Goal: Information Seeking & Learning: Stay updated

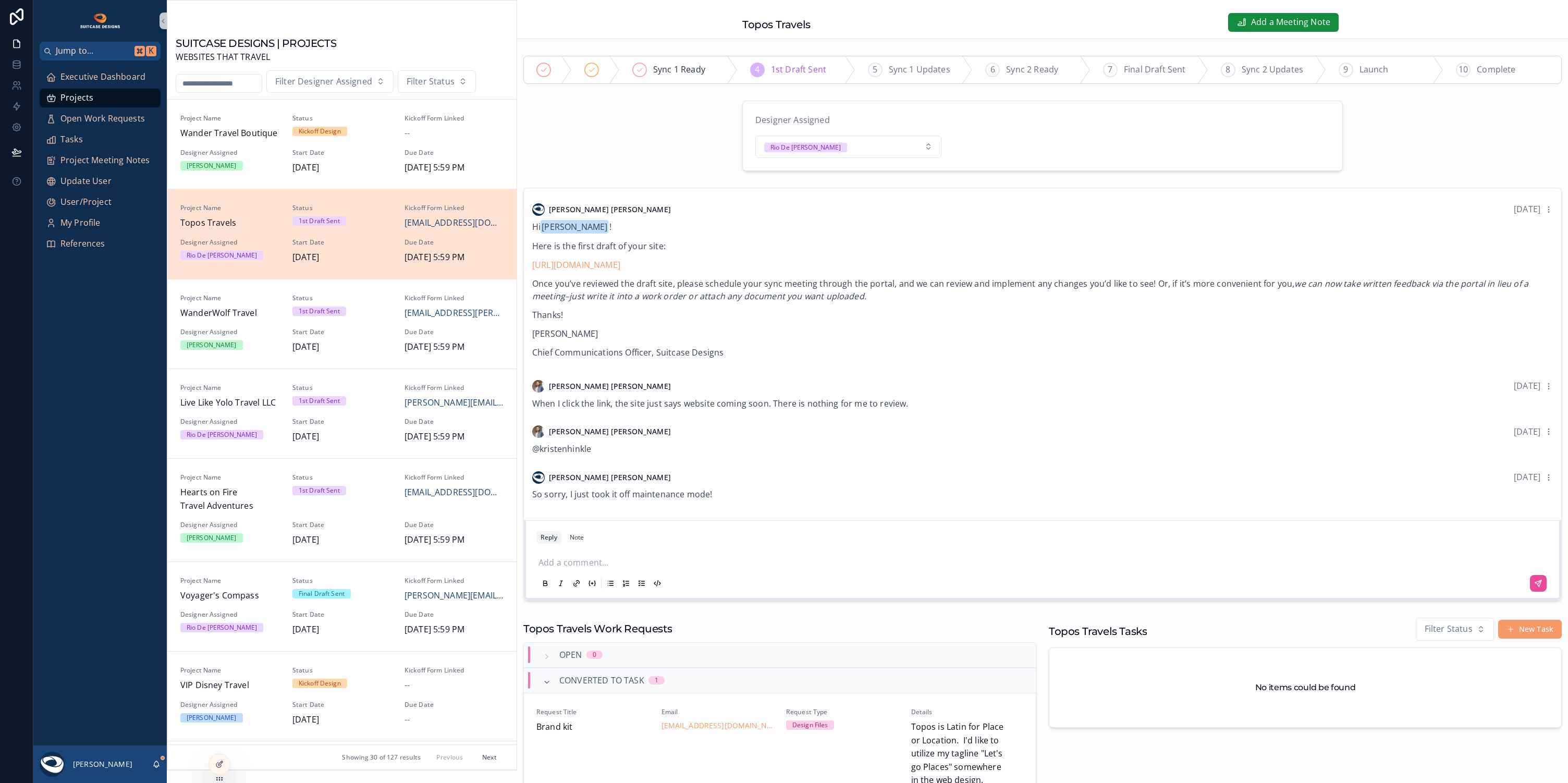
scroll to position [88, 0]
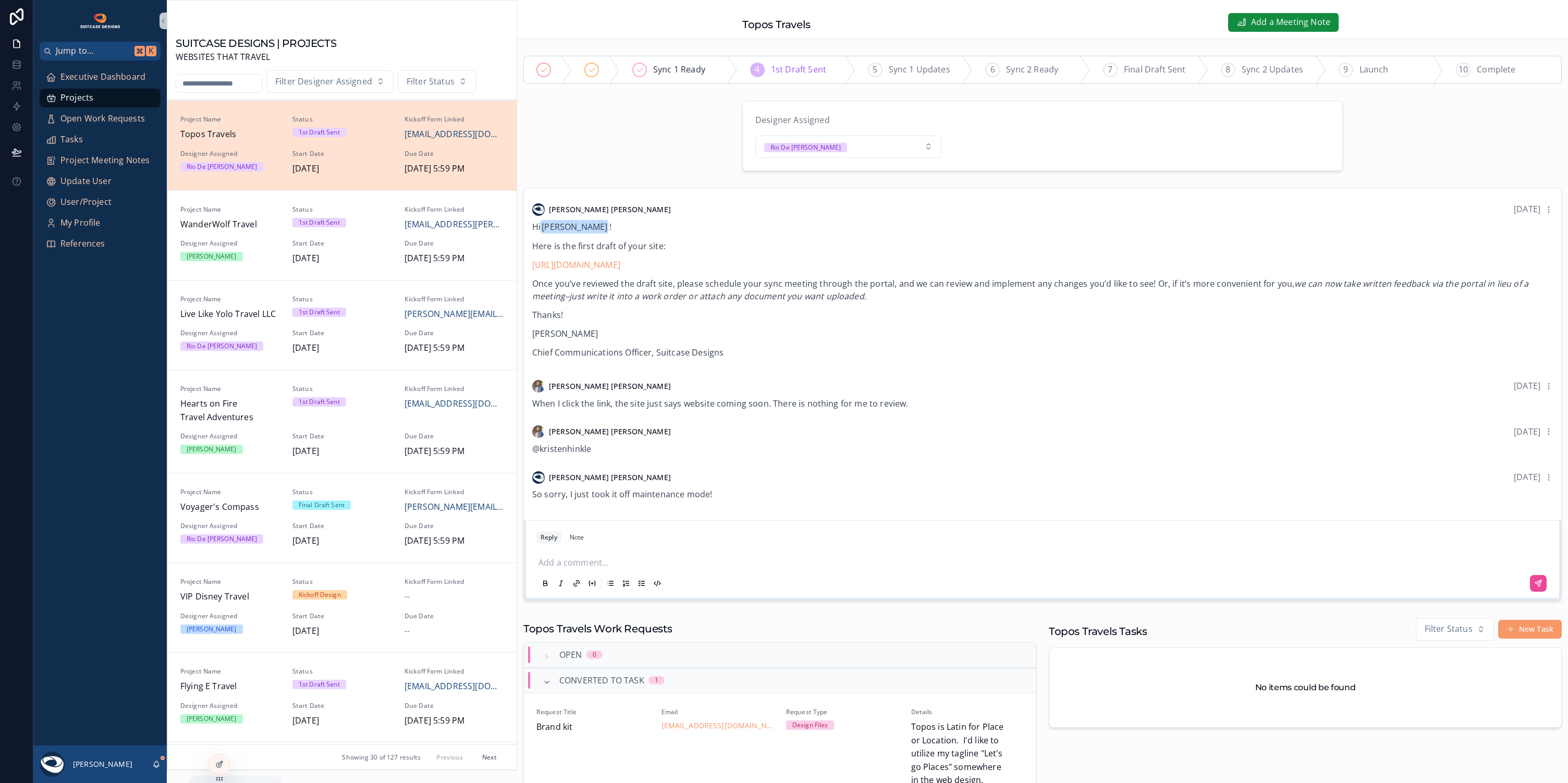
click at [159, 763] on icon "scrollable content" at bounding box center [156, 763] width 6 height 5
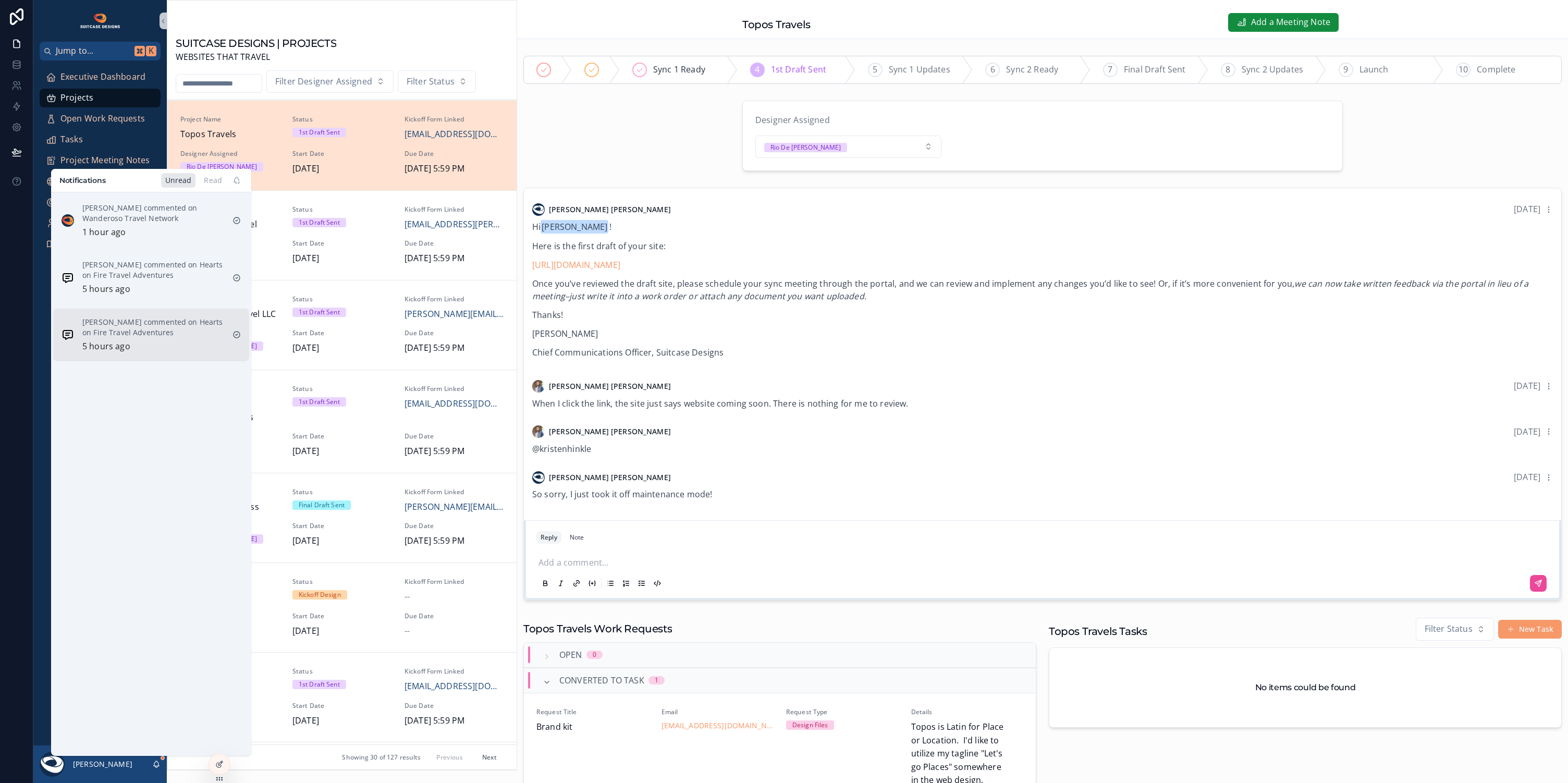
click at [161, 337] on div "[PERSON_NAME] commented on Hearts on Fire Travel Adventures 5 hours ago" at bounding box center [153, 335] width 142 height 37
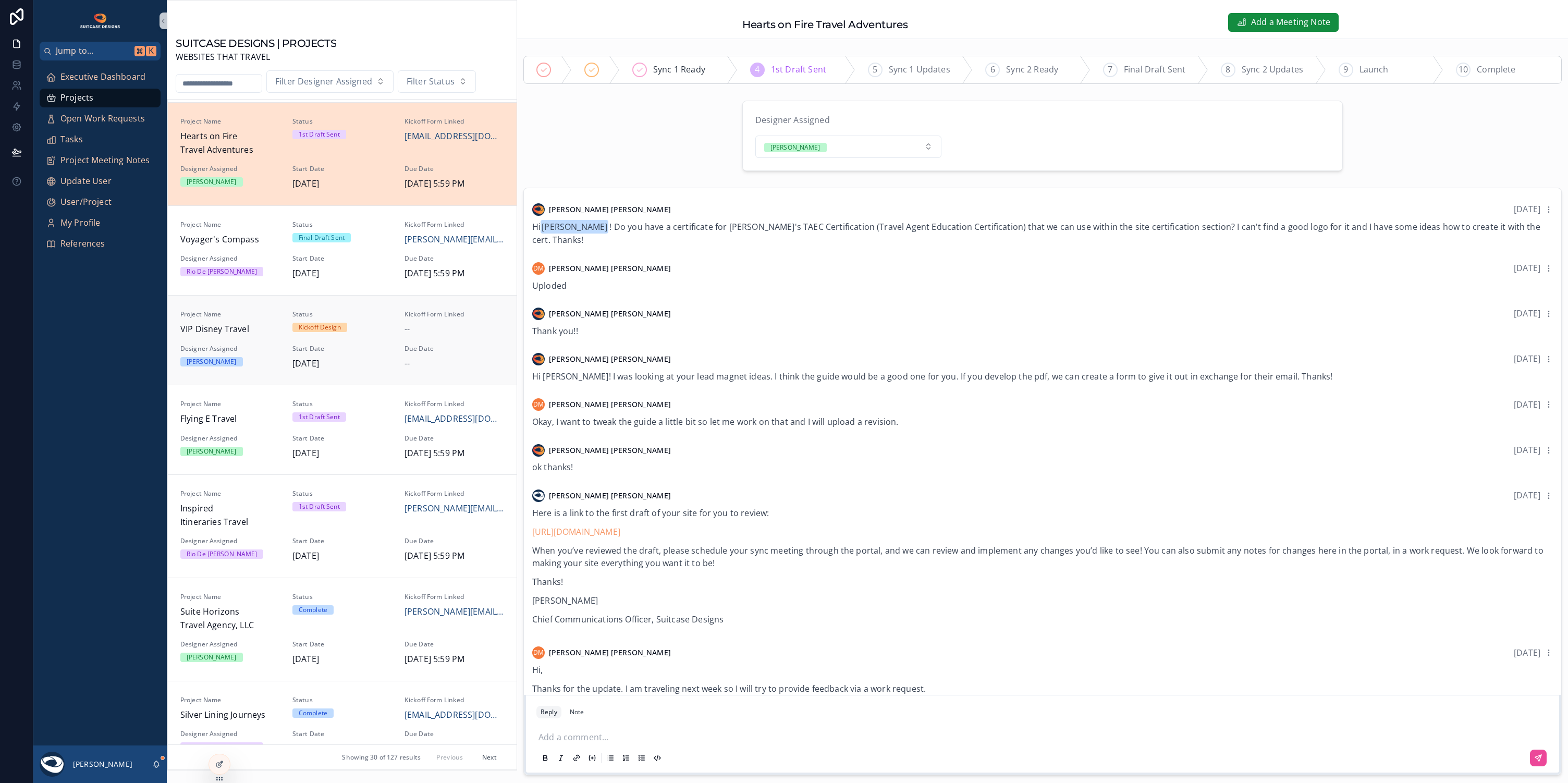
scroll to position [290, 0]
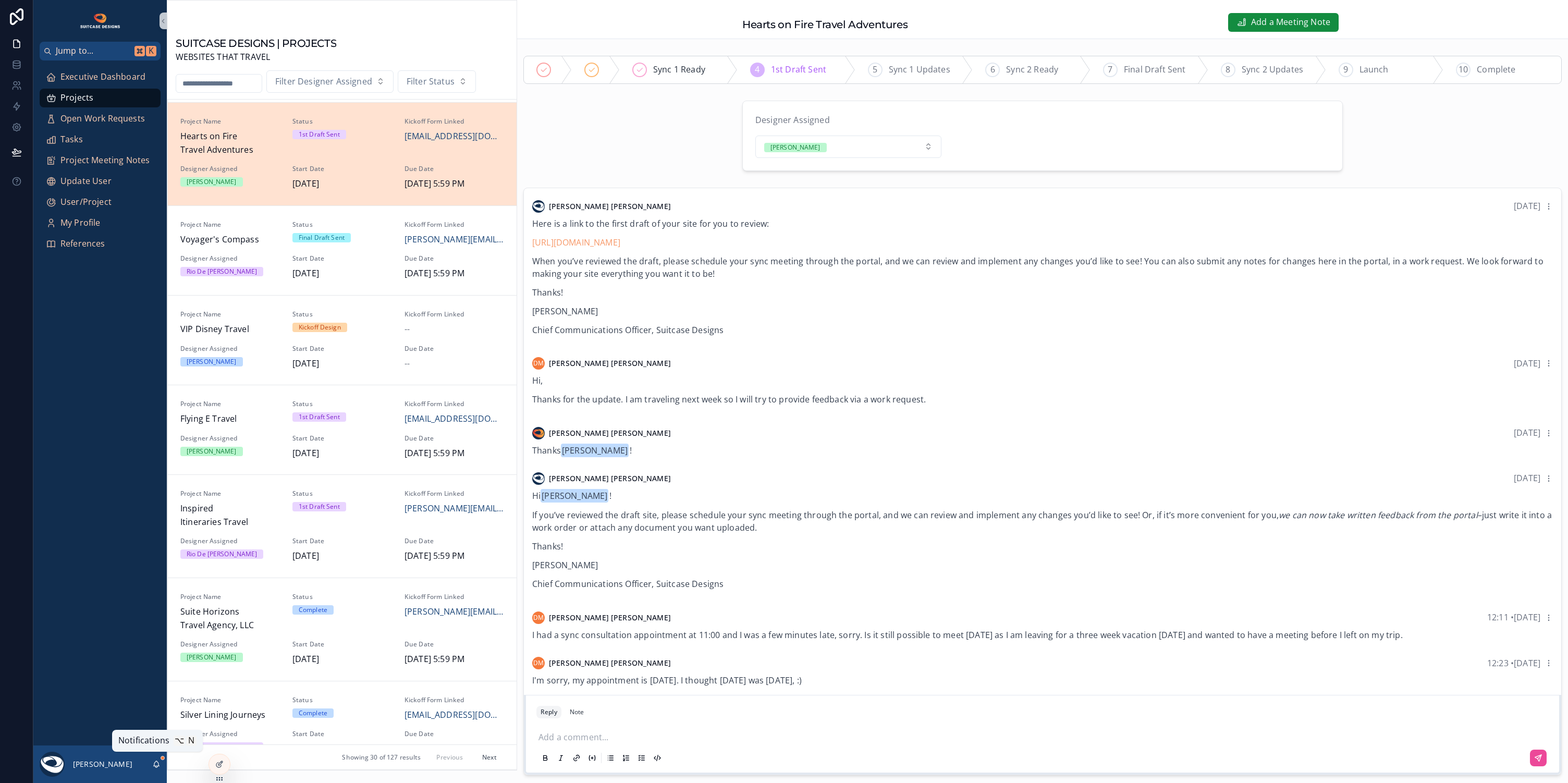
click at [155, 767] on icon "scrollable content" at bounding box center [156, 766] width 2 height 2
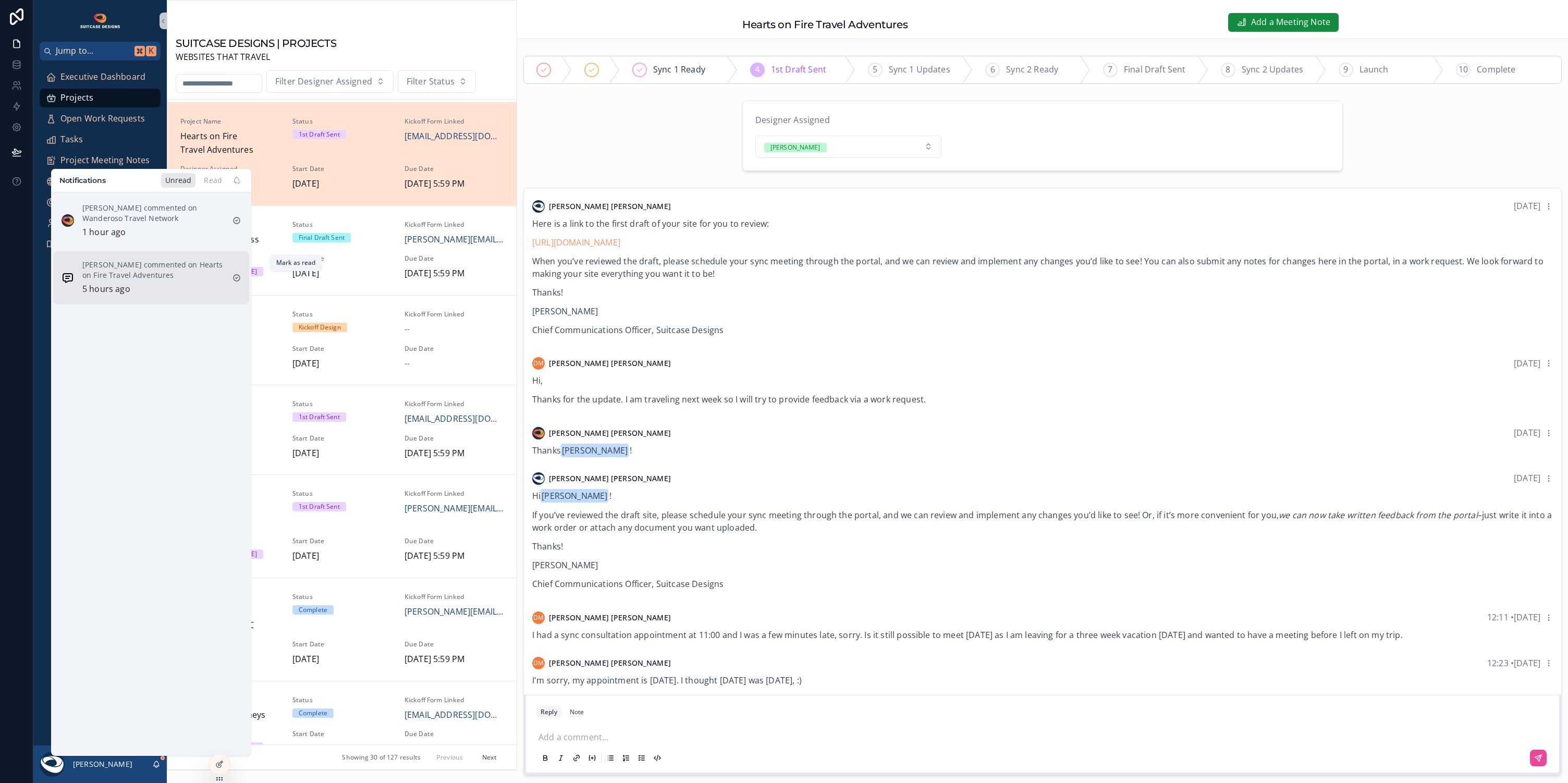
click at [235, 278] on icon "scrollable content" at bounding box center [237, 278] width 8 height 8
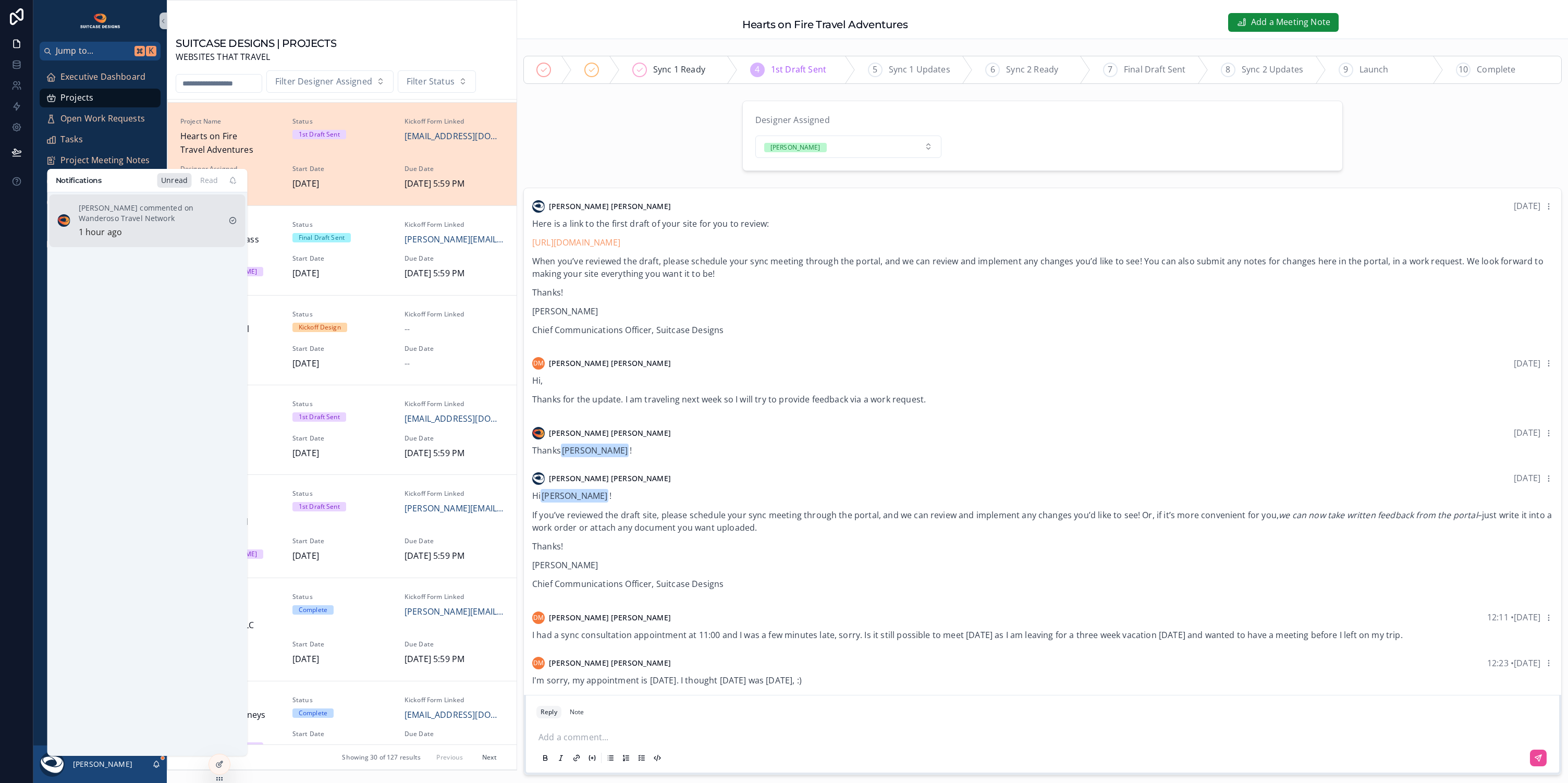
click at [161, 226] on div "[PERSON_NAME] commented on Wanderoso Travel Network 1 hour ago" at bounding box center [149, 221] width 142 height 37
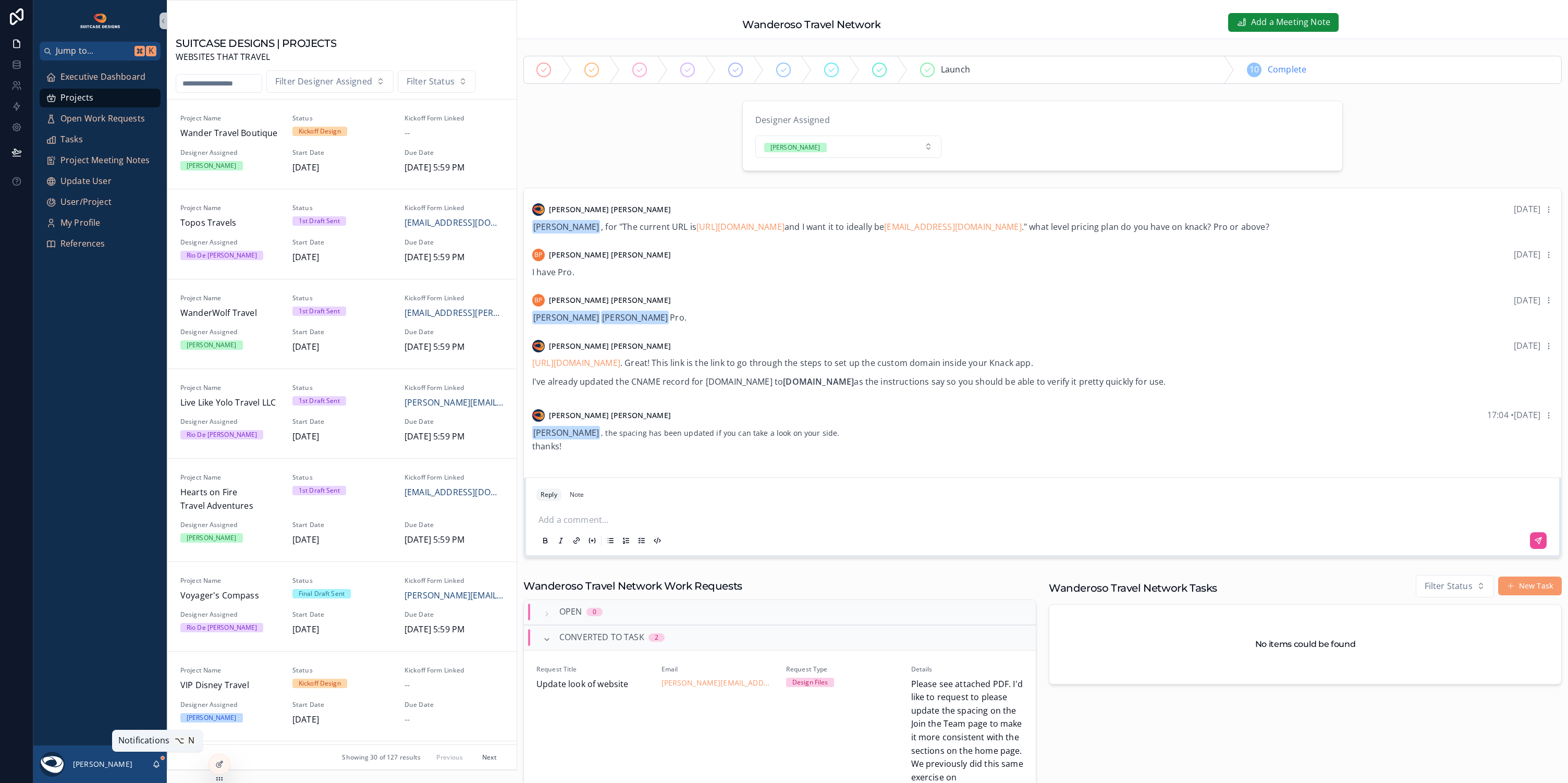
click at [156, 765] on icon "scrollable content" at bounding box center [156, 764] width 8 height 8
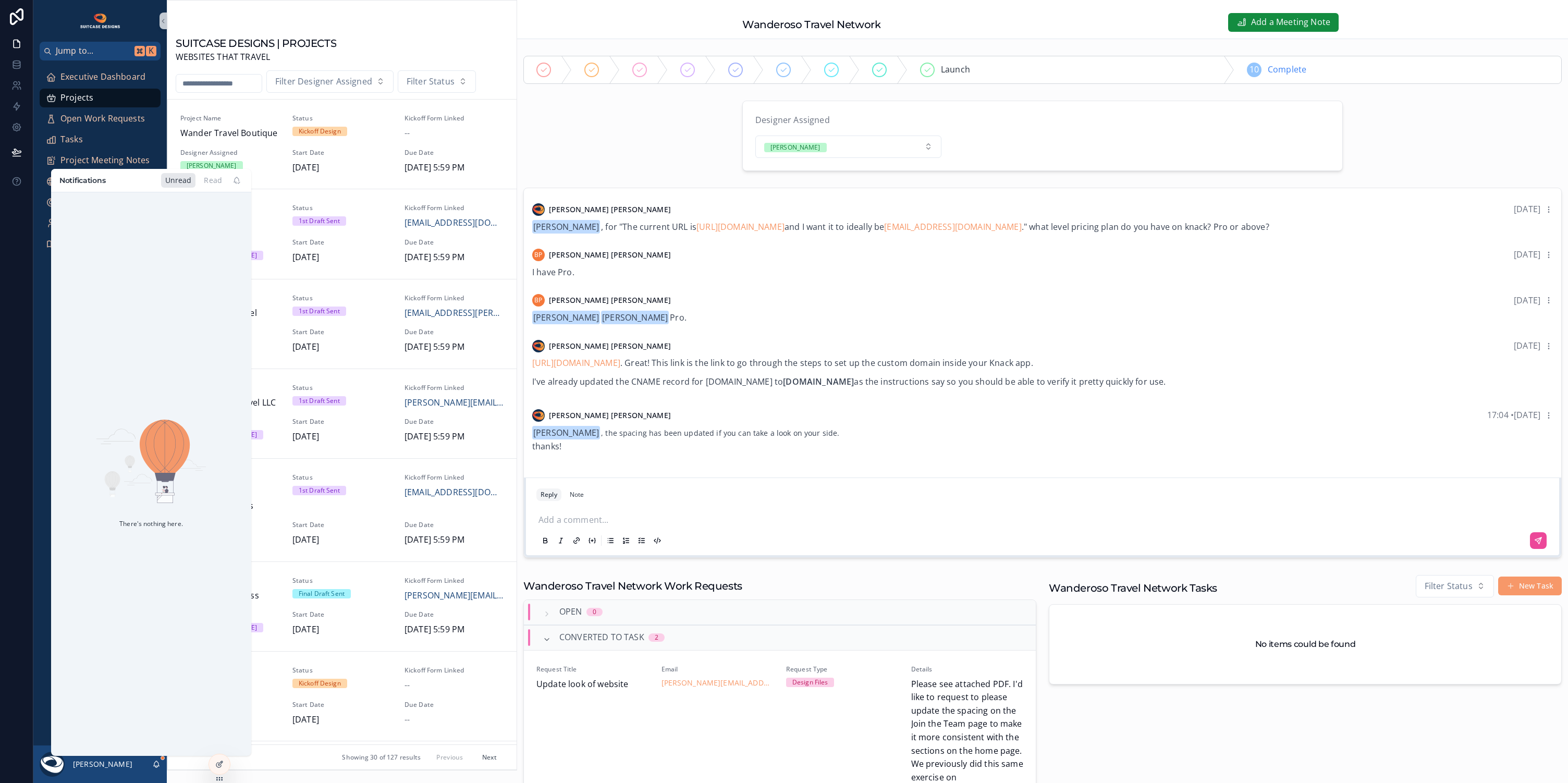
click at [155, 765] on icon "scrollable content" at bounding box center [156, 766] width 2 height 2
click at [576, 148] on div "Designer Assigned [PERSON_NAME]" at bounding box center [1042, 136] width 1051 height 79
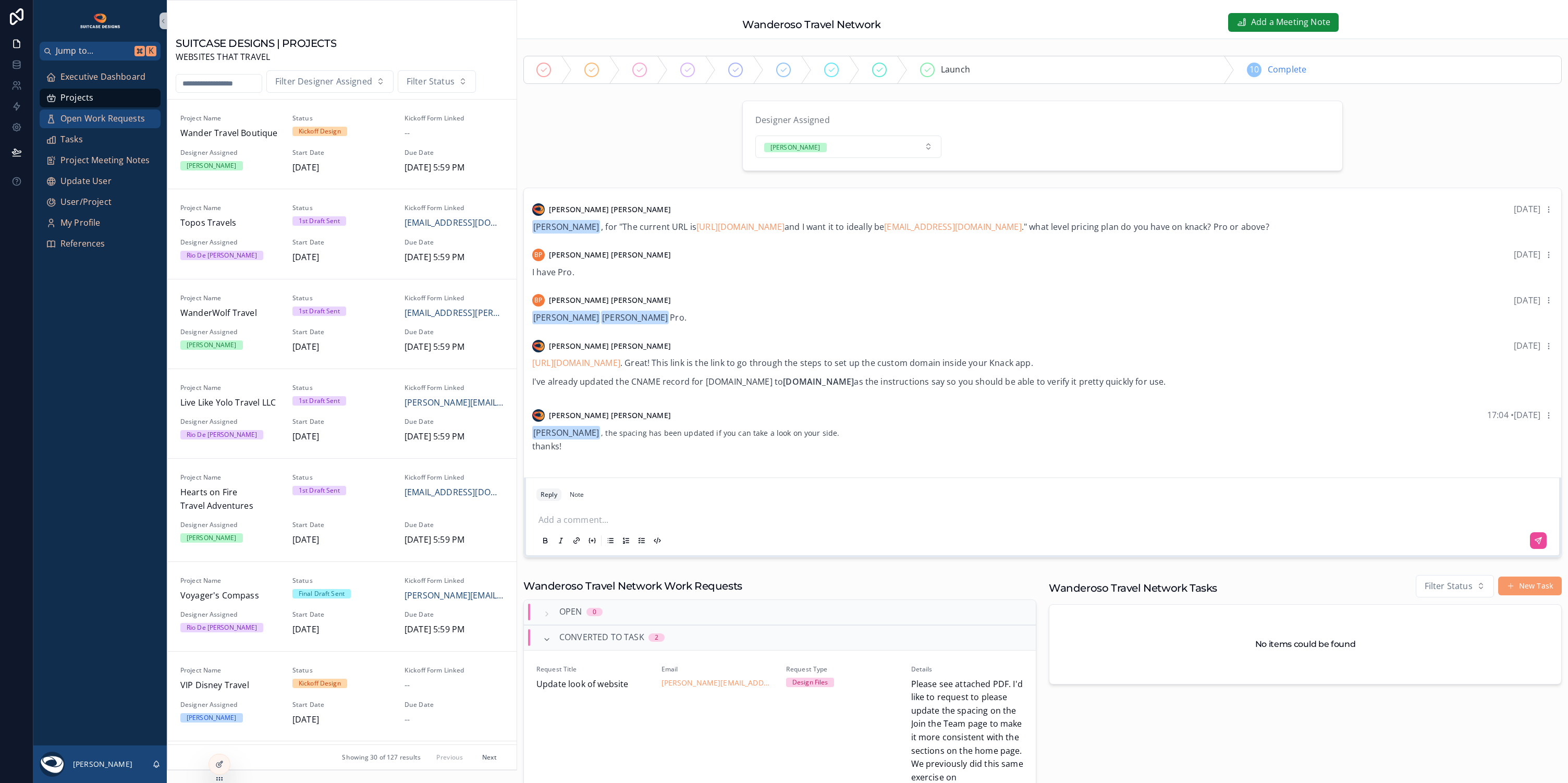
click at [93, 121] on span "Open Work Requests" at bounding box center [102, 119] width 84 height 14
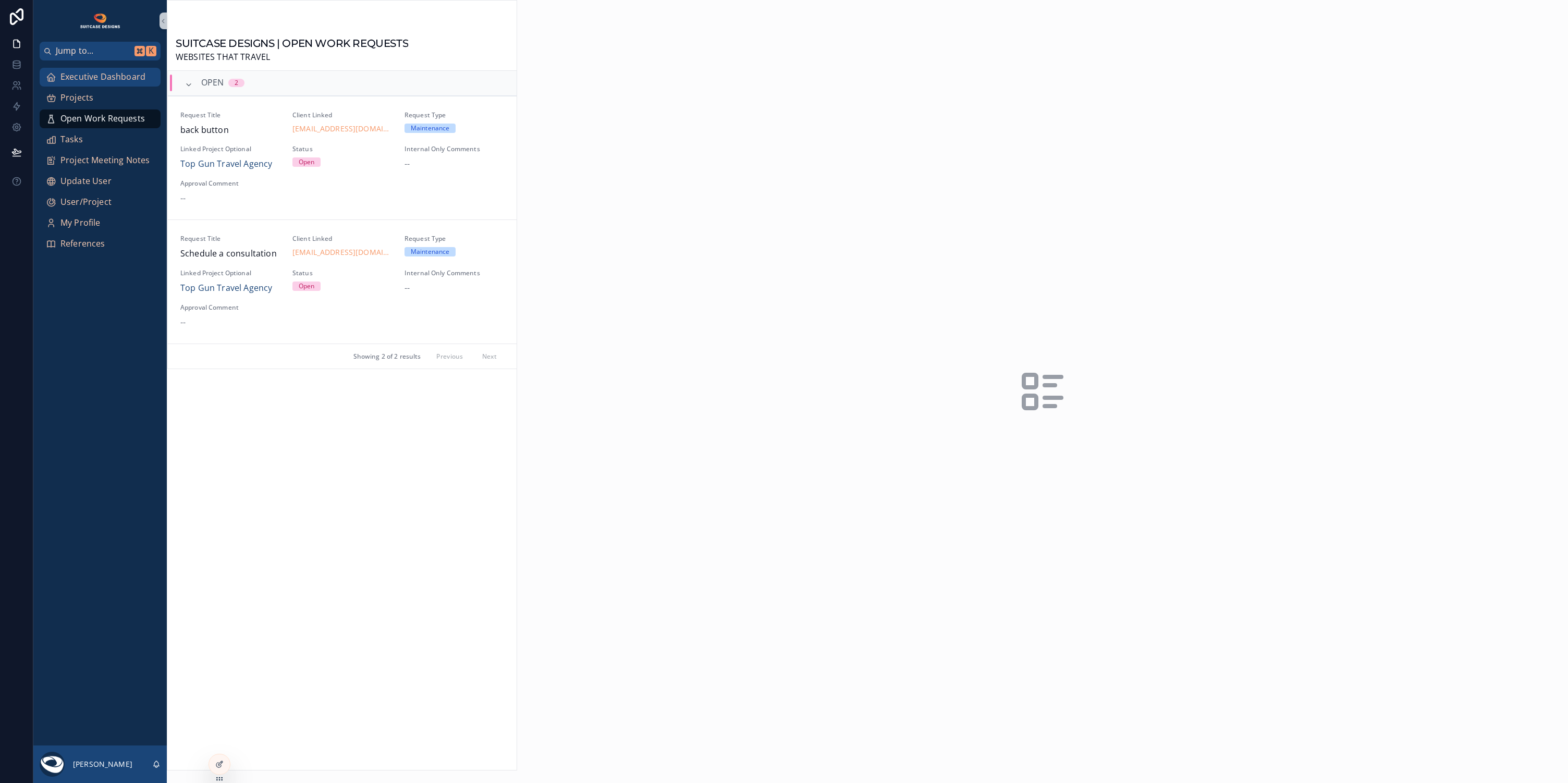
click at [110, 77] on span "Executive Dashboard" at bounding box center [103, 77] width 85 height 14
